Goal: Task Accomplishment & Management: Manage account settings

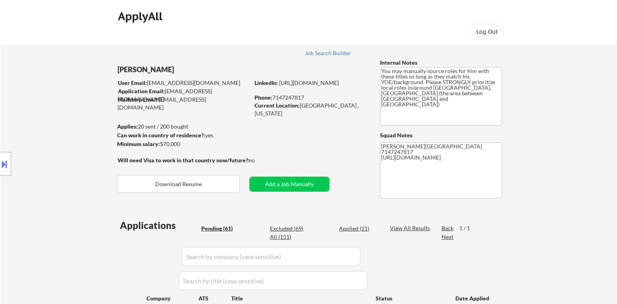
select select ""pending""
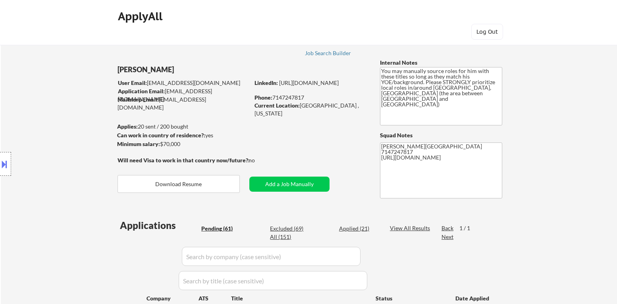
select select ""pending""
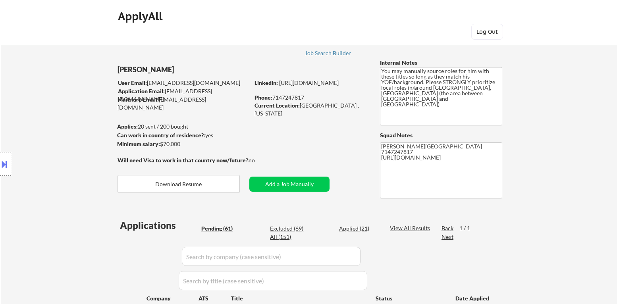
select select ""pending""
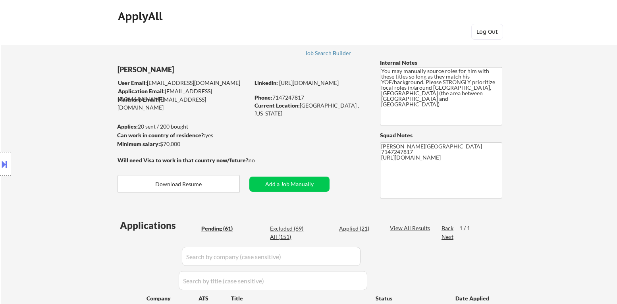
select select ""pending""
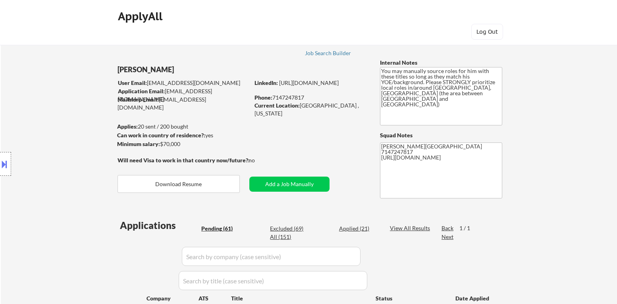
select select ""pending""
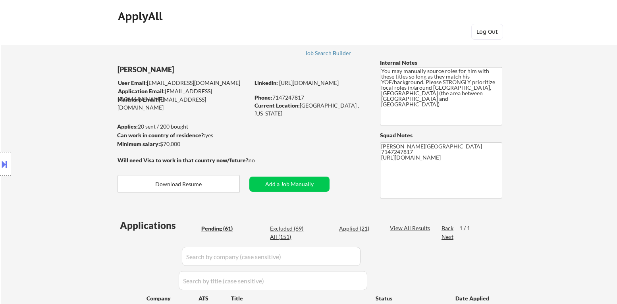
select select ""pending""
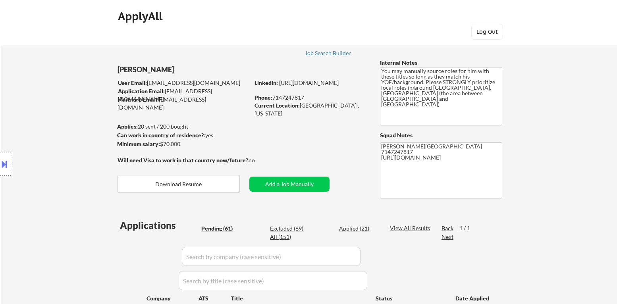
select select ""pending""
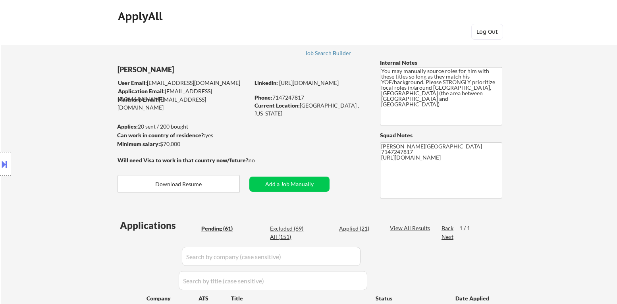
select select ""pending""
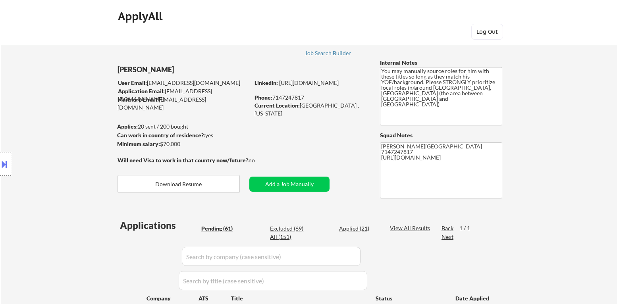
select select ""pending""
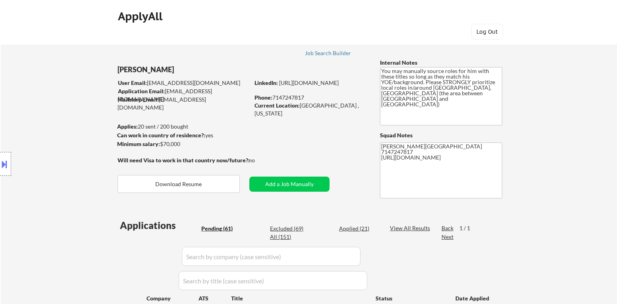
select select ""pending""
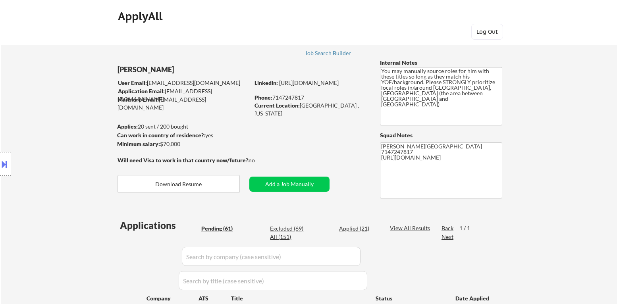
select select ""pending""
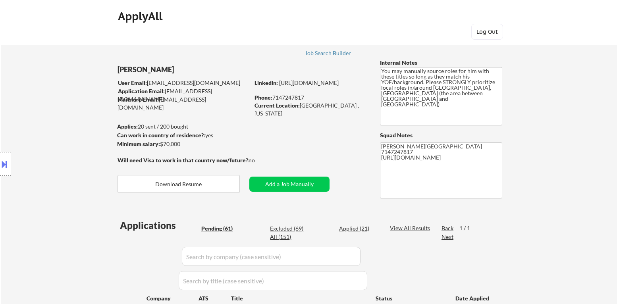
select select ""pending""
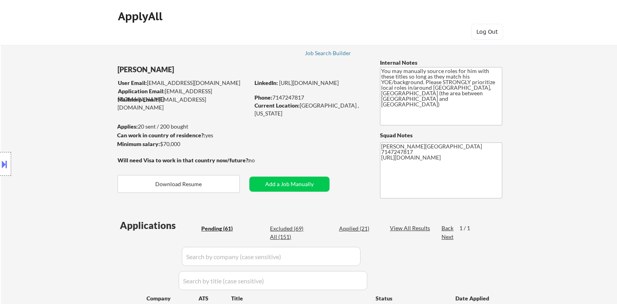
select select ""pending""
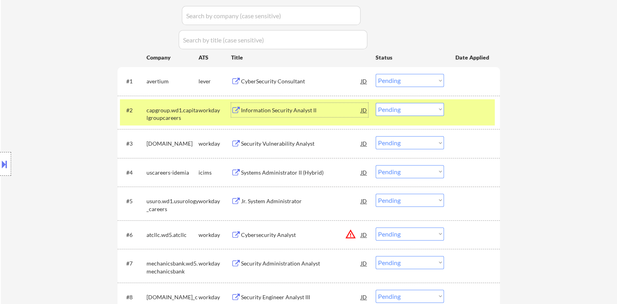
click at [419, 113] on select "Choose an option... Pending Applied Excluded (Questions) Excluded (Expired) Exc…" at bounding box center [410, 109] width 68 height 13
click at [376, 103] on select "Choose an option... Pending Applied Excluded (Questions) Excluded (Expired) Exc…" at bounding box center [410, 109] width 68 height 13
click at [465, 108] on div at bounding box center [473, 110] width 35 height 14
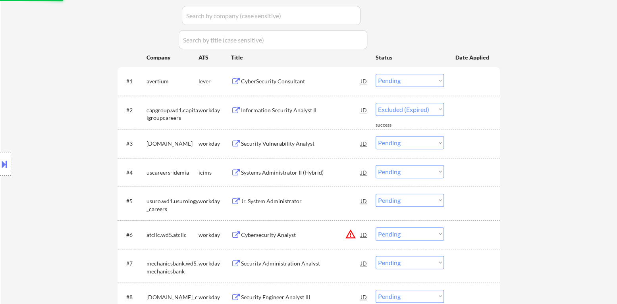
select select ""pending""
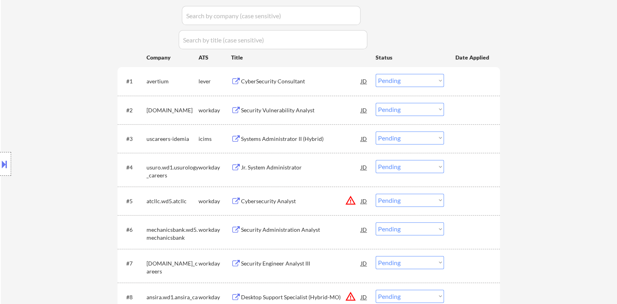
click at [274, 83] on div "CyberSecurity Consultant" at bounding box center [301, 81] width 120 height 8
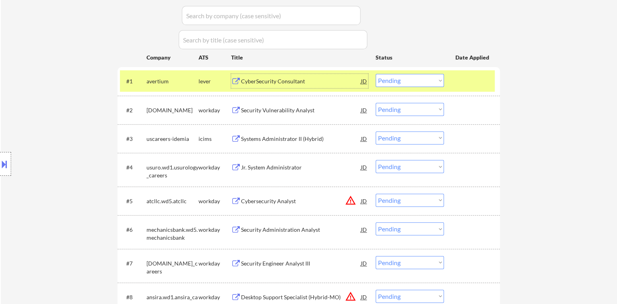
click at [382, 79] on select "Choose an option... Pending Applied Excluded (Questions) Excluded (Expired) Exc…" at bounding box center [410, 80] width 68 height 13
click at [376, 74] on select "Choose an option... Pending Applied Excluded (Questions) Excluded (Expired) Exc…" at bounding box center [410, 80] width 68 height 13
click at [467, 84] on div at bounding box center [473, 81] width 35 height 14
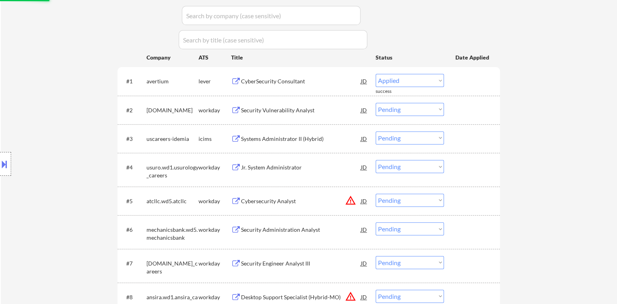
select select ""pending""
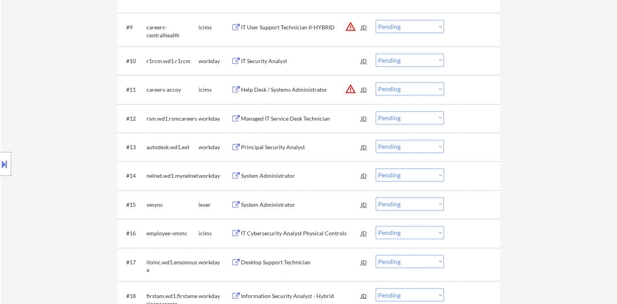
scroll to position [558, 0]
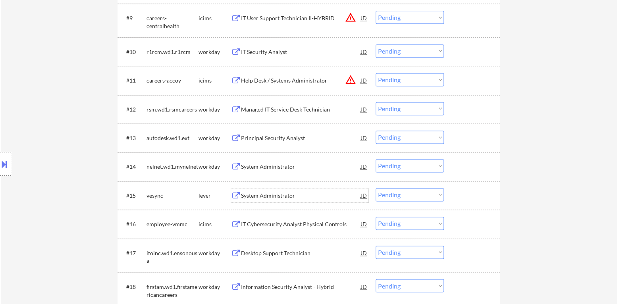
click at [285, 194] on div "System Administrator" at bounding box center [301, 196] width 120 height 8
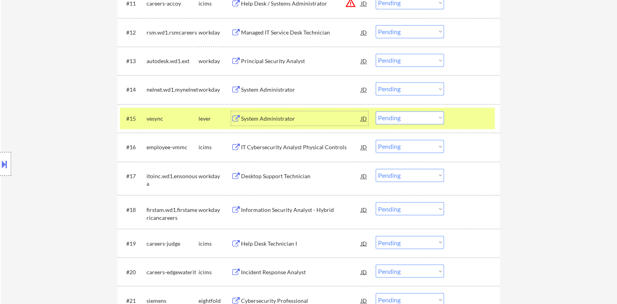
scroll to position [638, 0]
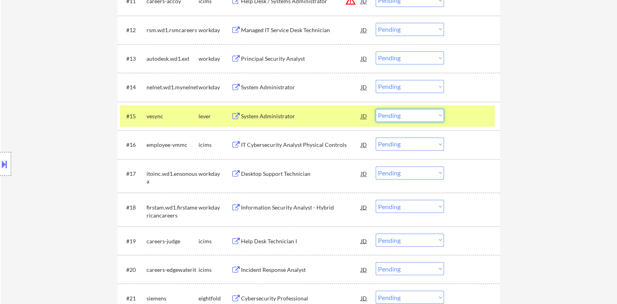
click at [394, 116] on select "Choose an option... Pending Applied Excluded (Questions) Excluded (Expired) Exc…" at bounding box center [410, 115] width 68 height 13
click at [376, 109] on select "Choose an option... Pending Applied Excluded (Questions) Excluded (Expired) Exc…" at bounding box center [410, 115] width 68 height 13
click at [458, 115] on div at bounding box center [473, 116] width 35 height 14
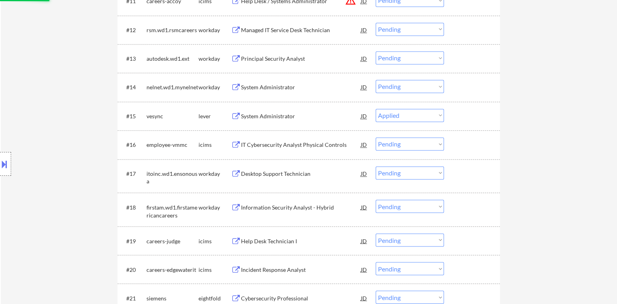
select select ""pending""
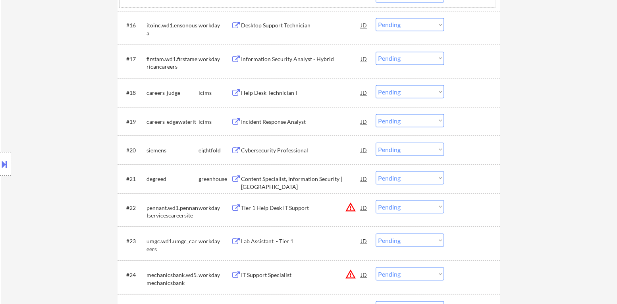
scroll to position [797, 0]
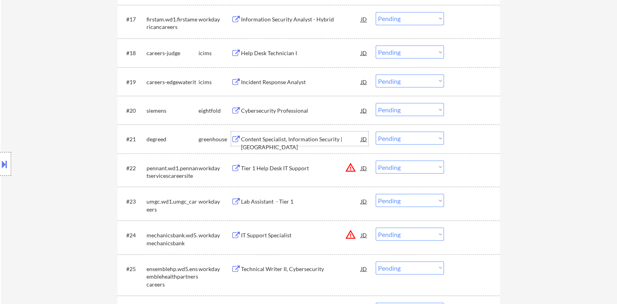
click at [297, 140] on div "Content Specialist, Information Security | [GEOGRAPHIC_DATA]" at bounding box center [301, 142] width 120 height 15
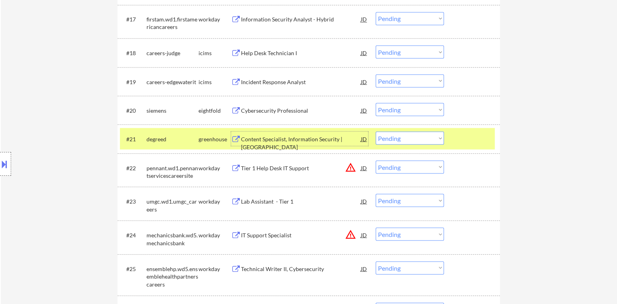
click at [398, 137] on select "Choose an option... Pending Applied Excluded (Questions) Excluded (Expired) Exc…" at bounding box center [410, 137] width 68 height 13
click at [376, 131] on select "Choose an option... Pending Applied Excluded (Questions) Excluded (Expired) Exc…" at bounding box center [410, 137] width 68 height 13
click at [469, 137] on div at bounding box center [473, 138] width 35 height 14
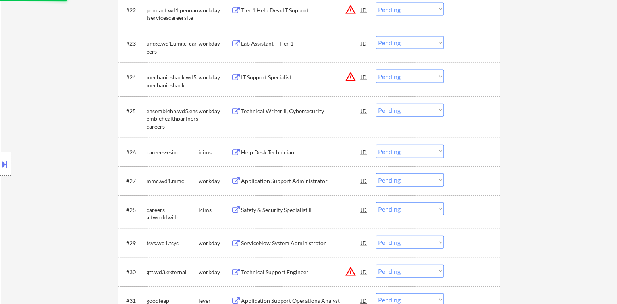
select select ""pending""
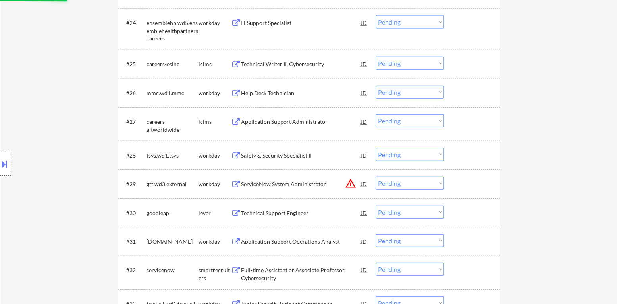
scroll to position [1035, 0]
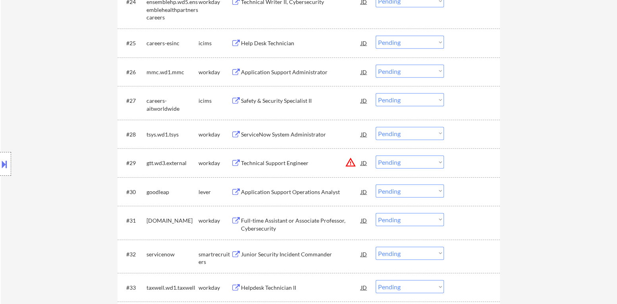
click at [307, 193] on div "Application Support Operations Analyst" at bounding box center [301, 192] width 120 height 8
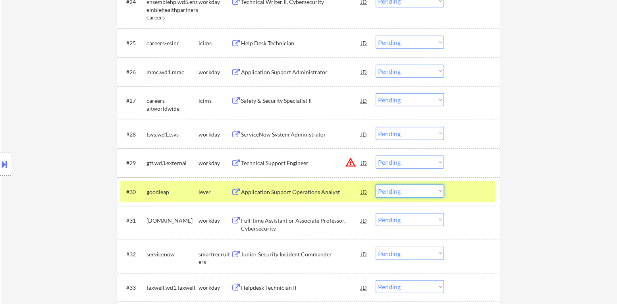
click at [424, 193] on select "Choose an option... Pending Applied Excluded (Questions) Excluded (Expired) Exc…" at bounding box center [410, 191] width 68 height 13
click at [376, 185] on select "Choose an option... Pending Applied Excluded (Questions) Excluded (Expired) Exc…" at bounding box center [410, 191] width 68 height 13
click at [469, 193] on div at bounding box center [473, 192] width 35 height 14
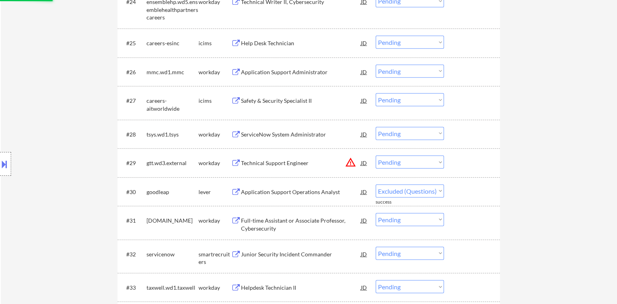
select select ""pending""
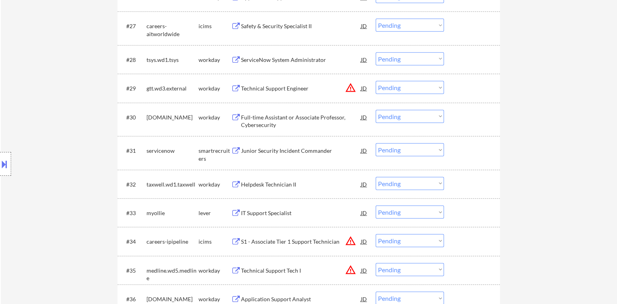
scroll to position [1115, 0]
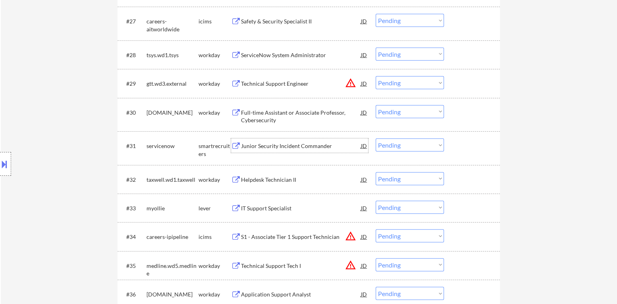
click at [287, 146] on div "Junior Security Incident Commander" at bounding box center [301, 146] width 120 height 8
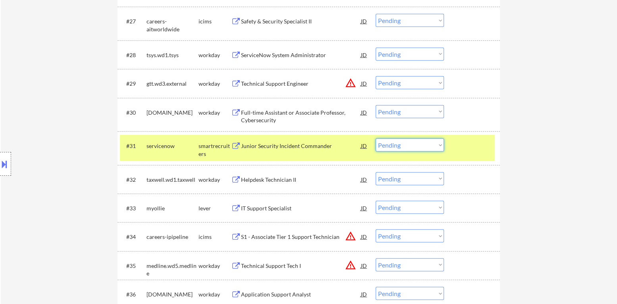
click at [396, 151] on select "Choose an option... Pending Applied Excluded (Questions) Excluded (Expired) Exc…" at bounding box center [410, 145] width 68 height 13
click at [376, 139] on select "Choose an option... Pending Applied Excluded (Questions) Excluded (Expired) Exc…" at bounding box center [410, 145] width 68 height 13
click at [464, 148] on div at bounding box center [473, 146] width 35 height 14
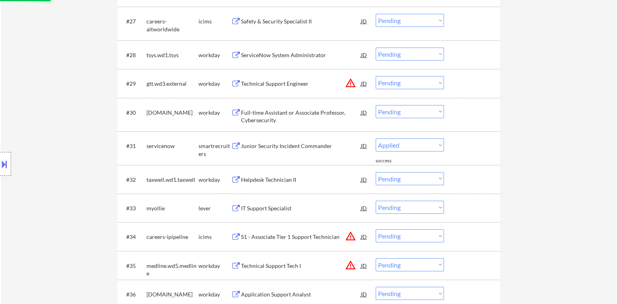
select select ""pending""
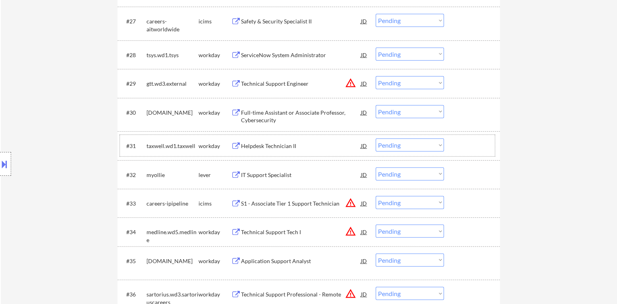
click at [263, 176] on div "IT Support Specialist" at bounding box center [301, 175] width 120 height 8
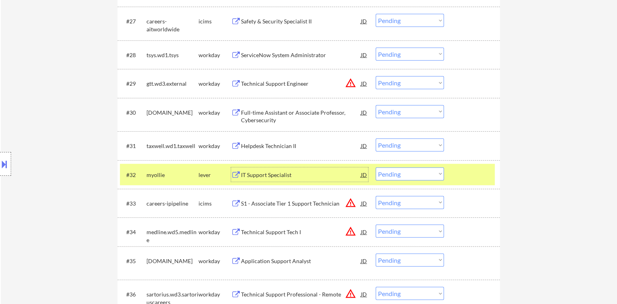
click at [404, 171] on select "Choose an option... Pending Applied Excluded (Questions) Excluded (Expired) Exc…" at bounding box center [410, 174] width 68 height 13
click at [376, 168] on select "Choose an option... Pending Applied Excluded (Questions) Excluded (Expired) Exc…" at bounding box center [410, 174] width 68 height 13
click at [457, 172] on div at bounding box center [473, 175] width 35 height 14
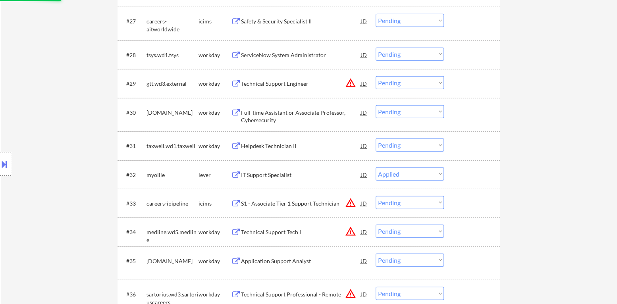
select select ""pending""
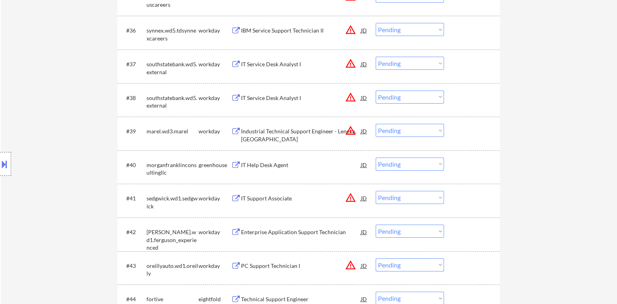
scroll to position [1393, 0]
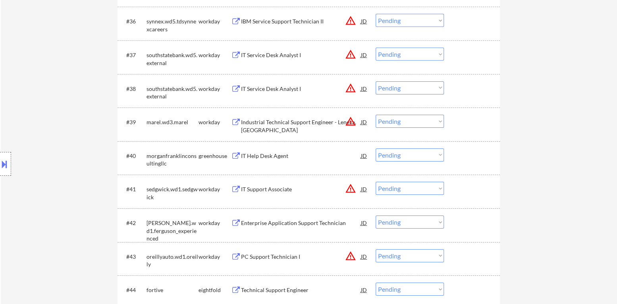
click at [268, 157] on div "IT Help Desk Agent" at bounding box center [301, 156] width 120 height 8
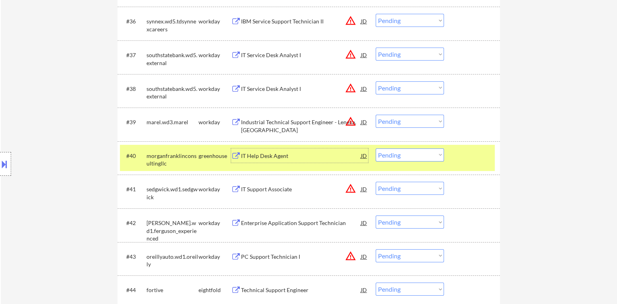
click at [408, 160] on select "Choose an option... Pending Applied Excluded (Questions) Excluded (Expired) Exc…" at bounding box center [410, 155] width 68 height 13
click at [376, 149] on select "Choose an option... Pending Applied Excluded (Questions) Excluded (Expired) Exc…" at bounding box center [410, 155] width 68 height 13
click at [475, 160] on div at bounding box center [473, 156] width 35 height 14
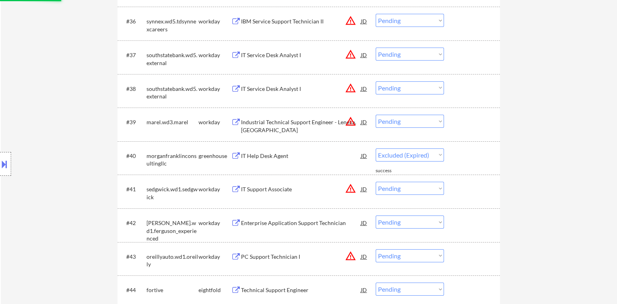
select select ""pending""
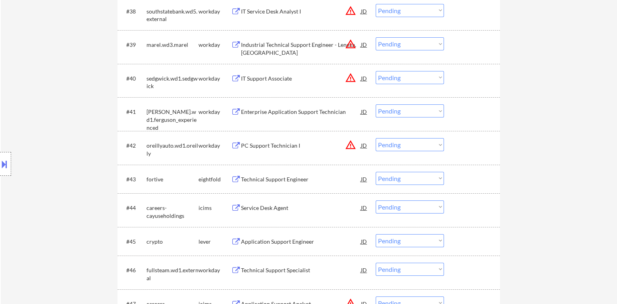
scroll to position [1551, 0]
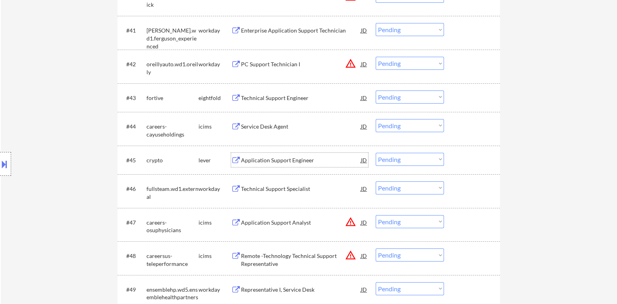
click at [275, 160] on div "Application Support Engineer" at bounding box center [301, 160] width 120 height 8
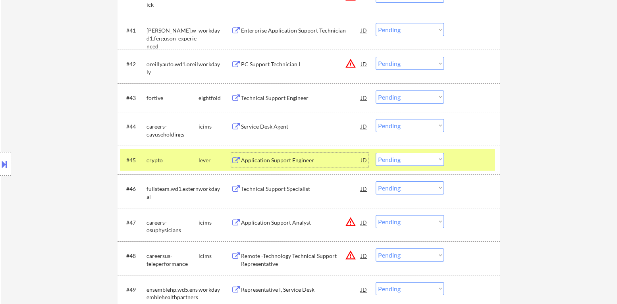
click at [361, 160] on div "JD" at bounding box center [364, 160] width 8 height 14
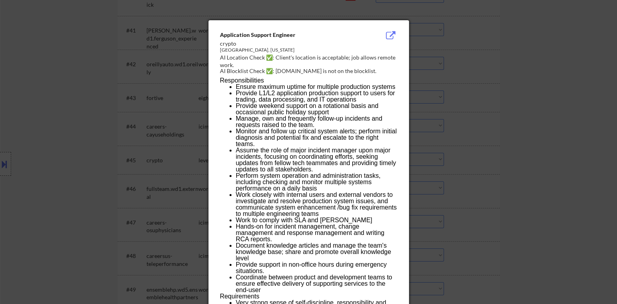
click at [534, 185] on div at bounding box center [308, 152] width 617 height 304
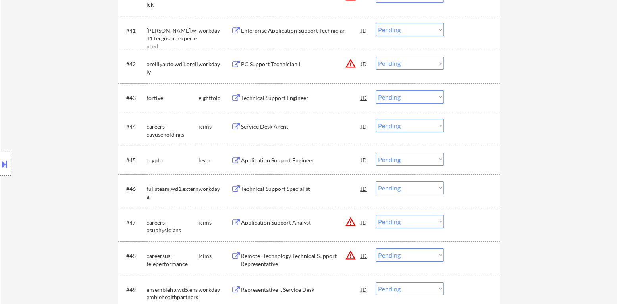
click at [2, 163] on button at bounding box center [4, 164] width 9 height 13
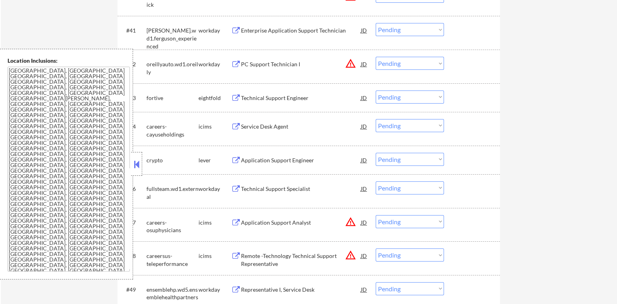
drag, startPoint x: 136, startPoint y: 166, endPoint x: 267, endPoint y: 49, distance: 175.0
click at [137, 166] on button at bounding box center [136, 164] width 9 height 12
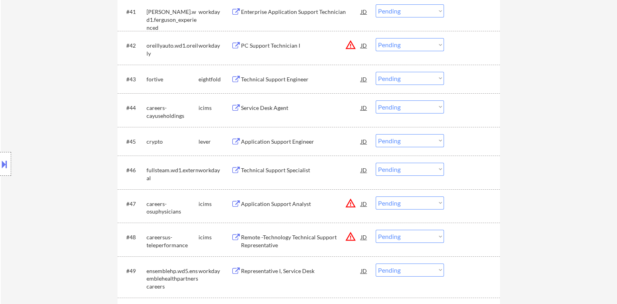
scroll to position [1591, 0]
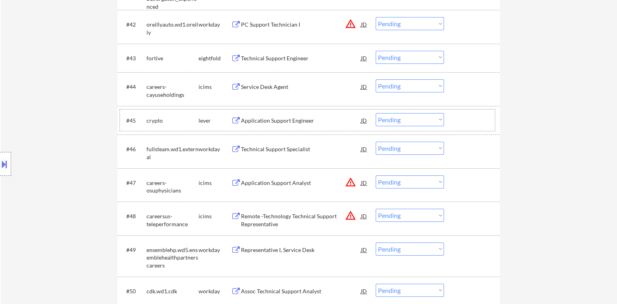
click at [421, 126] on div "#45 crypto lever Application Support Engineer JD warning_amber Choose an option…" at bounding box center [307, 120] width 375 height 21
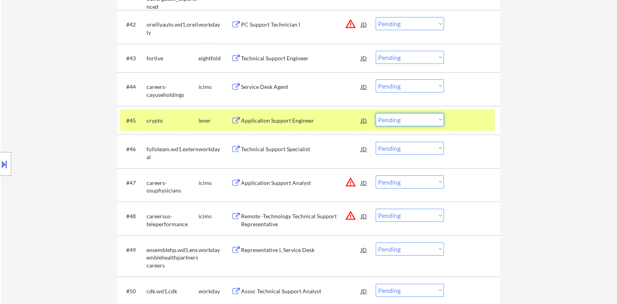
click at [423, 121] on select "Choose an option... Pending Applied Excluded (Questions) Excluded (Expired) Exc…" at bounding box center [410, 119] width 68 height 13
click at [376, 113] on select "Choose an option... Pending Applied Excluded (Questions) Excluded (Expired) Exc…" at bounding box center [410, 119] width 68 height 13
select select ""pending""
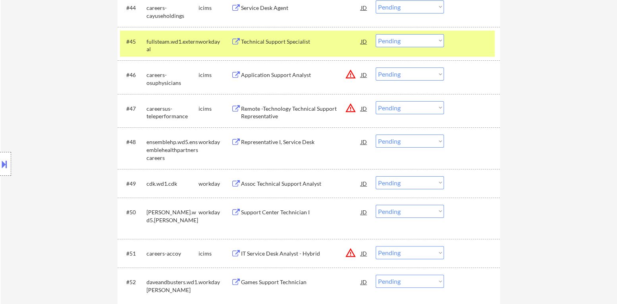
scroll to position [1671, 0]
click at [462, 45] on div at bounding box center [473, 40] width 35 height 14
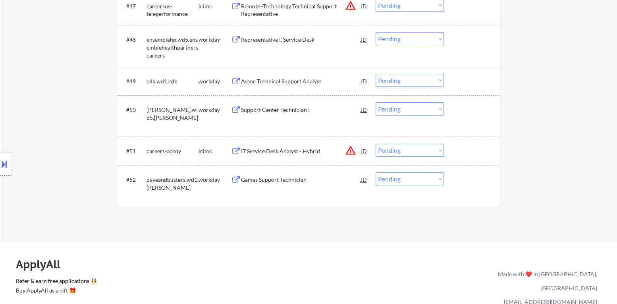
scroll to position [1790, 0]
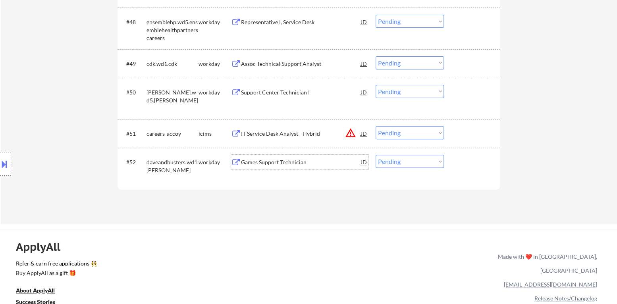
click at [295, 163] on div "Games Support Technician" at bounding box center [301, 162] width 120 height 8
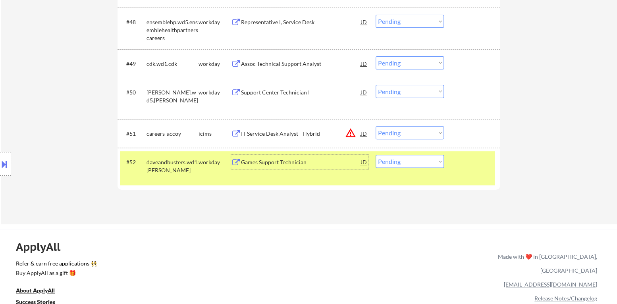
click at [413, 160] on select "Choose an option... Pending Applied Excluded (Questions) Excluded (Expired) Exc…" at bounding box center [410, 161] width 68 height 13
select select ""excluded__expired_""
click at [376, 155] on select "Choose an option... Pending Applied Excluded (Questions) Excluded (Expired) Exc…" at bounding box center [410, 161] width 68 height 13
click at [475, 178] on div "#52 daveandbusters.wd1.[PERSON_NAME] workday Games Support Technician JD warnin…" at bounding box center [307, 168] width 375 height 34
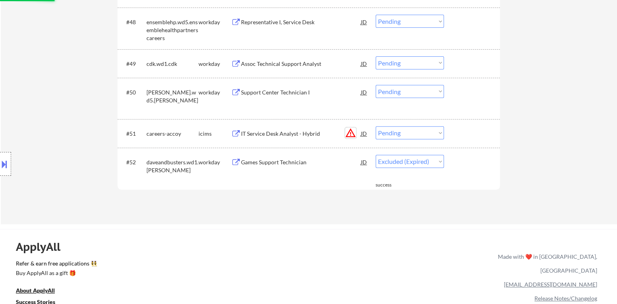
click at [353, 131] on button "warning_amber" at bounding box center [350, 132] width 11 height 11
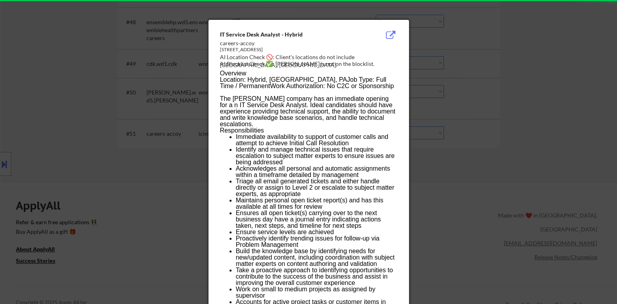
click at [492, 158] on div at bounding box center [308, 152] width 617 height 304
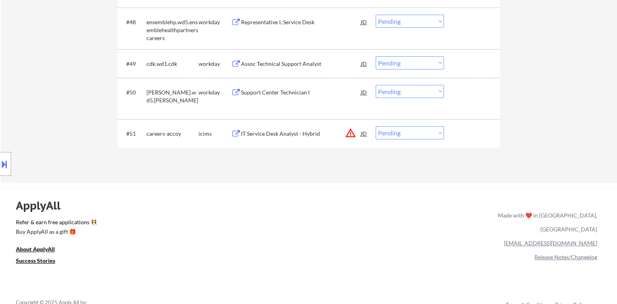
click at [413, 135] on select "Choose an option... Pending Applied Excluded (Questions) Excluded (Expired) Exc…" at bounding box center [410, 132] width 68 height 13
select select ""excluded__location_""
click at [376, 126] on select "Choose an option... Pending Applied Excluded (Questions) Excluded (Expired) Exc…" at bounding box center [410, 132] width 68 height 13
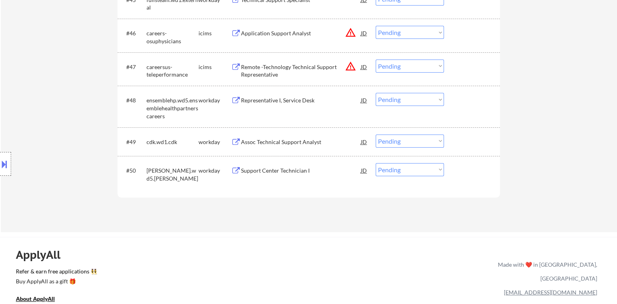
scroll to position [1711, 0]
click at [292, 173] on div "Support Center Technician I" at bounding box center [301, 172] width 120 height 8
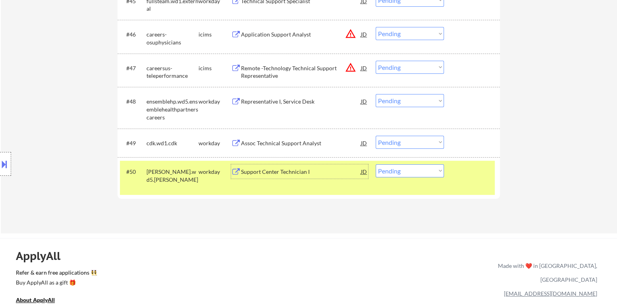
click at [422, 175] on select "Choose an option... Pending Applied Excluded (Questions) Excluded (Expired) Exc…" at bounding box center [410, 170] width 68 height 13
select select ""excluded__expired_""
click at [376, 164] on select "Choose an option... Pending Applied Excluded (Questions) Excluded (Expired) Exc…" at bounding box center [410, 170] width 68 height 13
click at [477, 173] on div at bounding box center [473, 171] width 35 height 14
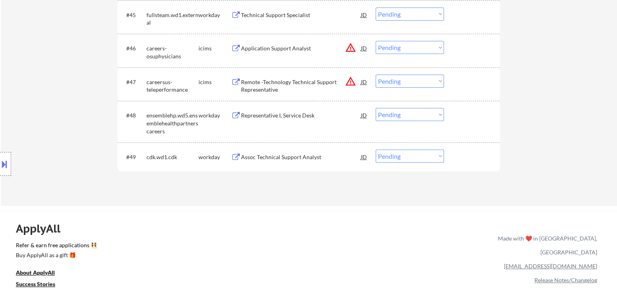
scroll to position [1671, 0]
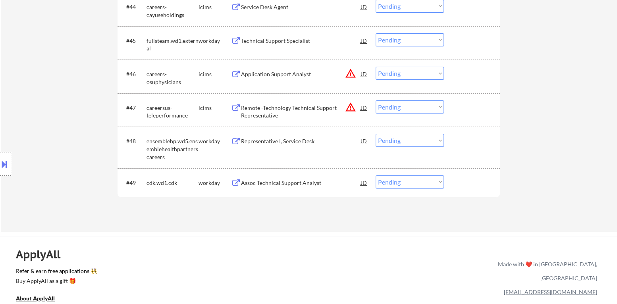
click at [294, 186] on div "Assoc Technical Support Analyst" at bounding box center [301, 183] width 120 height 8
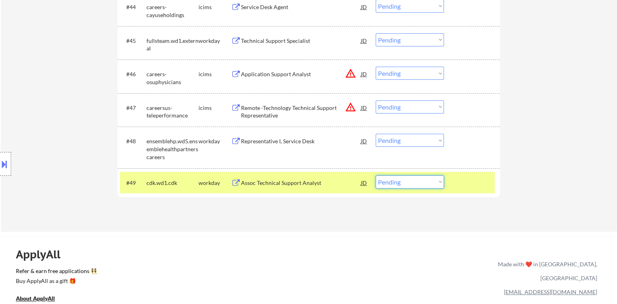
click at [412, 181] on select "Choose an option... Pending Applied Excluded (Questions) Excluded (Expired) Exc…" at bounding box center [410, 182] width 68 height 13
select select ""excluded__expired_""
click at [376, 176] on select "Choose an option... Pending Applied Excluded (Questions) Excluded (Expired) Exc…" at bounding box center [410, 182] width 68 height 13
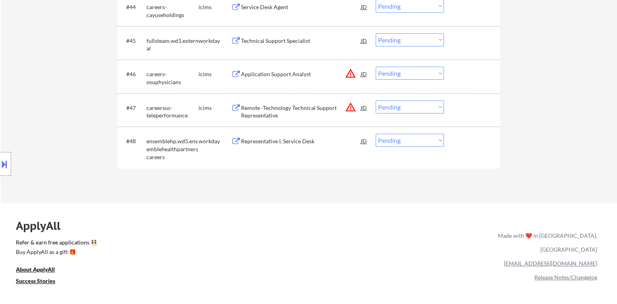
click at [299, 147] on div "Representative I, Service Desk" at bounding box center [301, 141] width 120 height 14
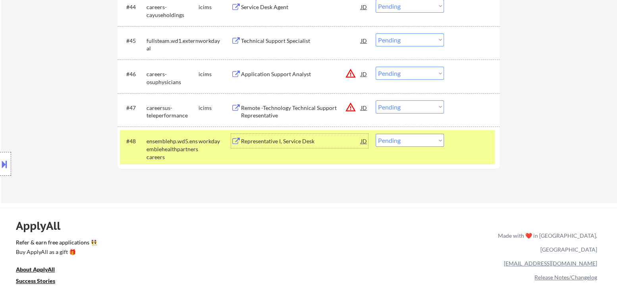
click at [415, 145] on select "Choose an option... Pending Applied Excluded (Questions) Excluded (Expired) Exc…" at bounding box center [410, 140] width 68 height 13
select select ""excluded__expired_""
click at [376, 134] on select "Choose an option... Pending Applied Excluded (Questions) Excluded (Expired) Exc…" at bounding box center [410, 140] width 68 height 13
click at [453, 151] on div "#48 ensemblehp.wd5.ensemblehealthpartnerscareers workday Representative I, Serv…" at bounding box center [307, 147] width 375 height 34
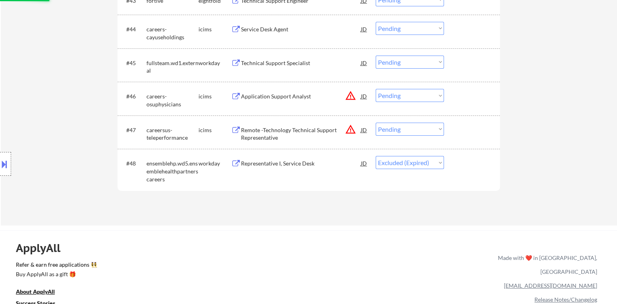
scroll to position [1631, 0]
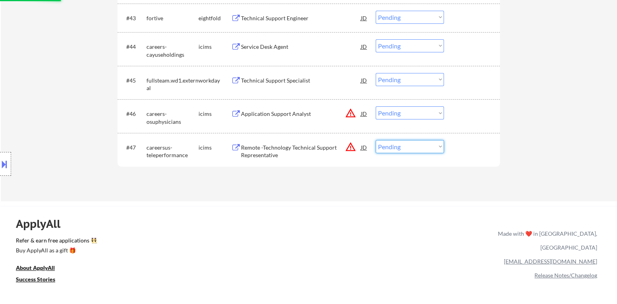
click at [423, 150] on select "Choose an option... Pending Applied Excluded (Questions) Excluded (Expired) Exc…" at bounding box center [410, 146] width 68 height 13
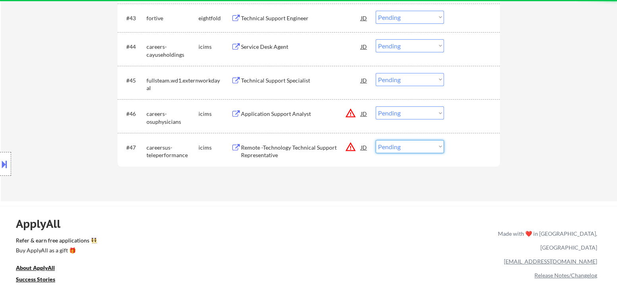
select select ""excluded__location_""
click at [376, 140] on select "Choose an option... Pending Applied Excluded (Questions) Excluded (Expired) Exc…" at bounding box center [410, 146] width 68 height 13
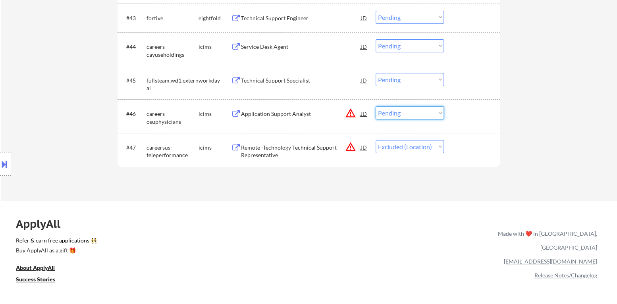
click at [404, 107] on select "Choose an option... Pending Applied Excluded (Questions) Excluded (Expired) Exc…" at bounding box center [410, 112] width 68 height 13
select select ""excluded__location_""
click at [376, 106] on select "Choose an option... Pending Applied Excluded (Questions) Excluded (Expired) Exc…" at bounding box center [410, 112] width 68 height 13
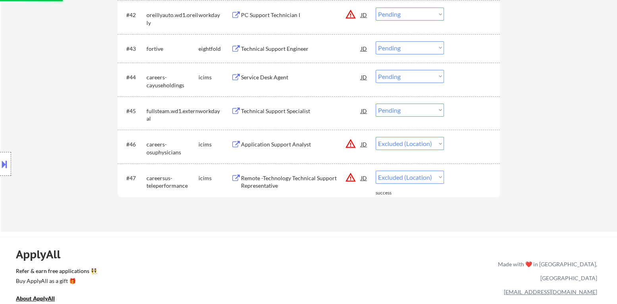
scroll to position [1591, 0]
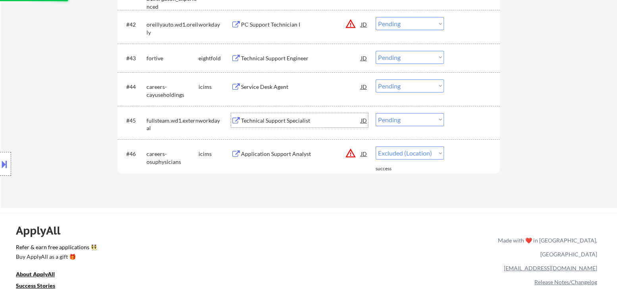
click at [290, 118] on div "Technical Support Specialist" at bounding box center [301, 121] width 120 height 8
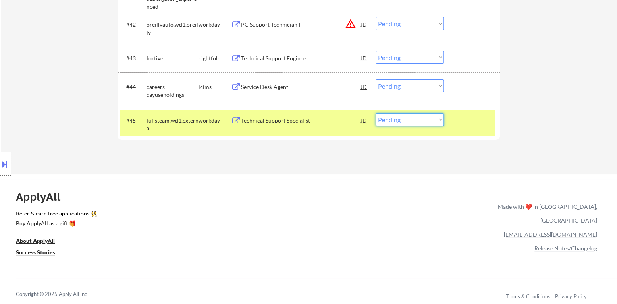
click at [398, 122] on select "Choose an option... Pending Applied Excluded (Questions) Excluded (Expired) Exc…" at bounding box center [410, 119] width 68 height 13
select select ""applied""
click at [376, 113] on select "Choose an option... Pending Applied Excluded (Questions) Excluded (Expired) Exc…" at bounding box center [410, 119] width 68 height 13
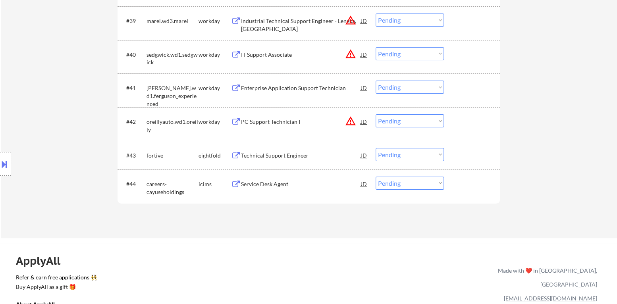
scroll to position [1472, 0]
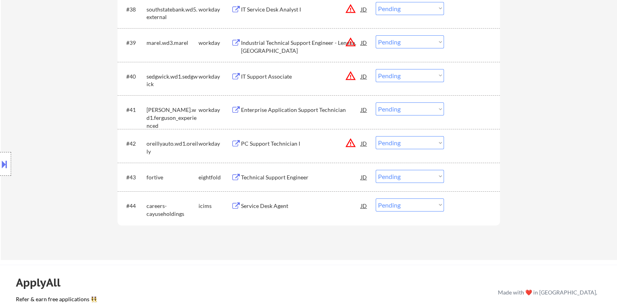
click at [280, 210] on div "Service Desk Agent" at bounding box center [301, 206] width 120 height 14
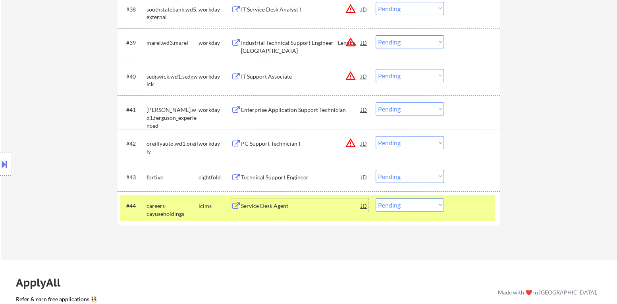
click at [414, 203] on select "Choose an option... Pending Applied Excluded (Questions) Excluded (Expired) Exc…" at bounding box center [410, 205] width 68 height 13
select select ""excluded__salary_""
click at [376, 199] on select "Choose an option... Pending Applied Excluded (Questions) Excluded (Expired) Exc…" at bounding box center [410, 205] width 68 height 13
click at [464, 204] on div at bounding box center [473, 206] width 35 height 14
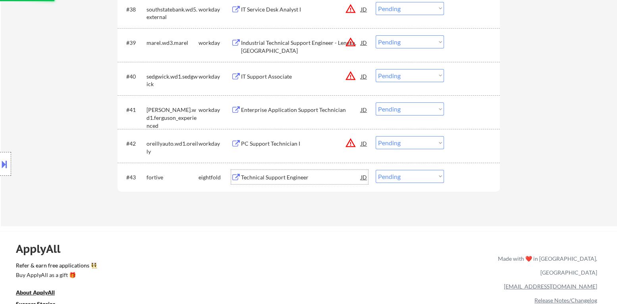
click at [287, 180] on div "Technical Support Engineer" at bounding box center [301, 178] width 120 height 8
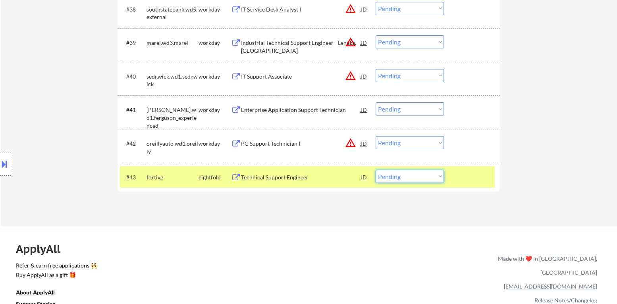
click at [395, 180] on select "Choose an option... Pending Applied Excluded (Questions) Excluded (Expired) Exc…" at bounding box center [410, 176] width 68 height 13
select select ""applied""
click at [376, 170] on select "Choose an option... Pending Applied Excluded (Questions) Excluded (Expired) Exc…" at bounding box center [410, 176] width 68 height 13
click at [456, 182] on div at bounding box center [473, 177] width 35 height 14
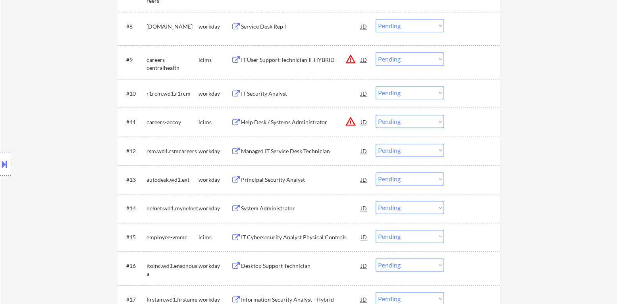
scroll to position [558, 0]
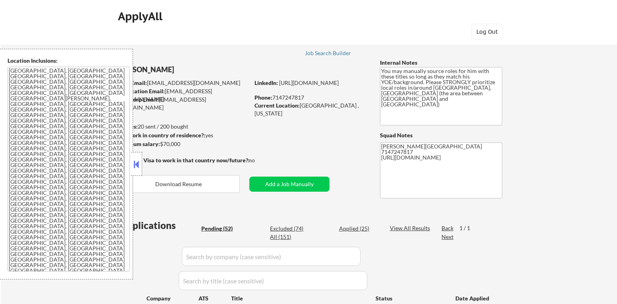
select select ""pending""
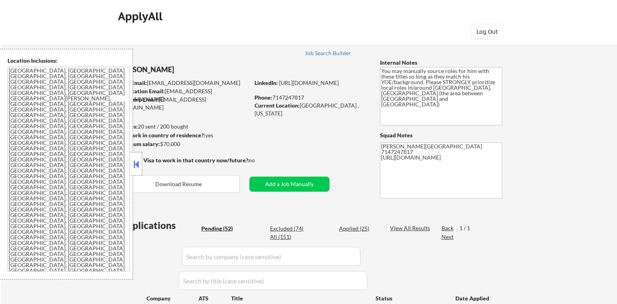
select select ""pending""
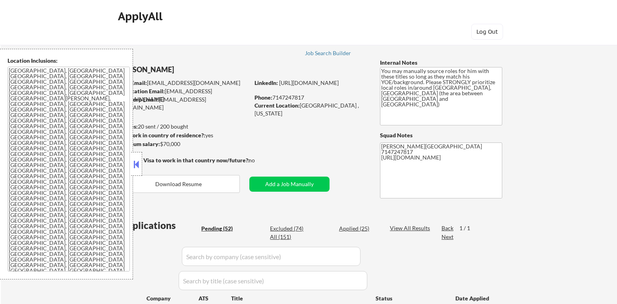
select select ""pending""
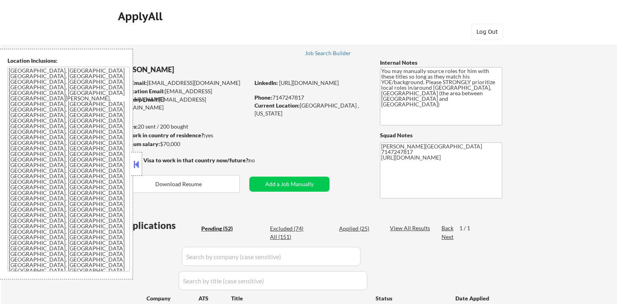
select select ""pending""
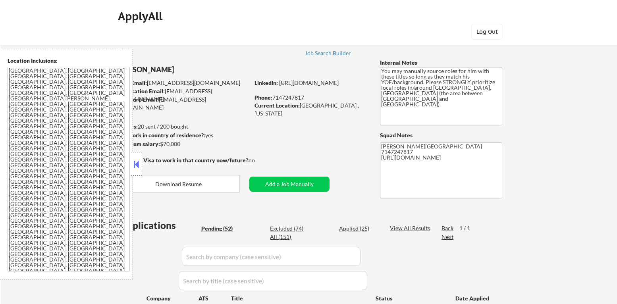
select select ""pending""
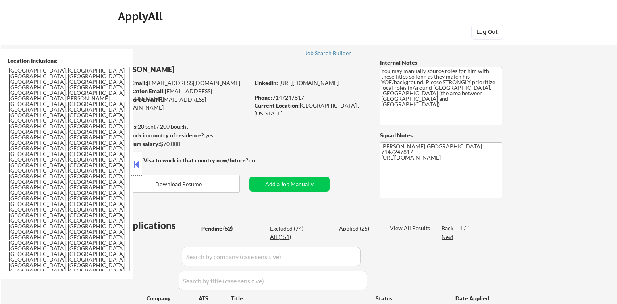
select select ""pending""
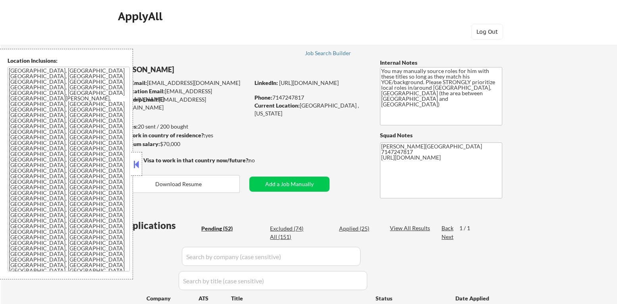
select select ""pending""
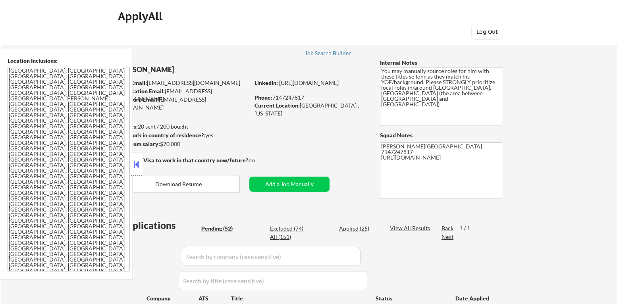
select select ""pending""
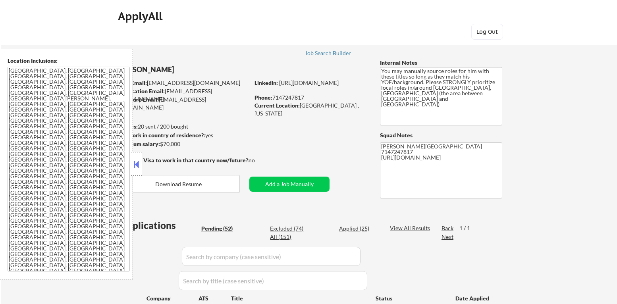
select select ""pending""
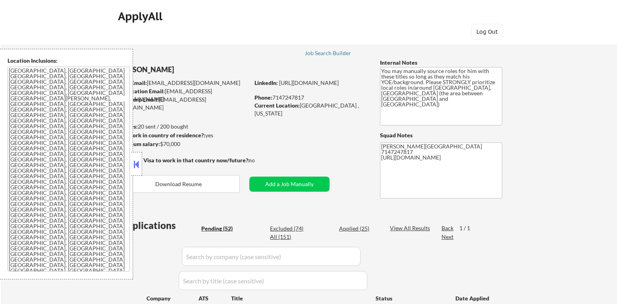
select select ""pending""
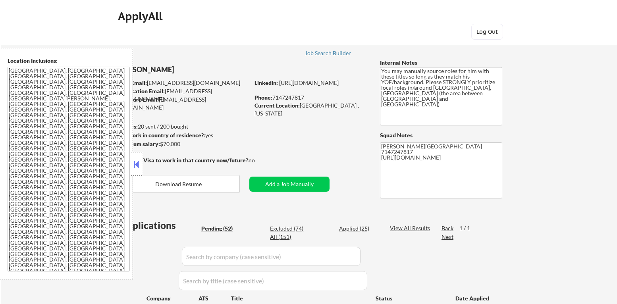
select select ""pending""
